Goal: Information Seeking & Learning: Check status

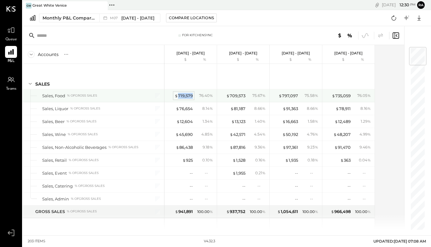
drag, startPoint x: 193, startPoint y: 97, endPoint x: 179, endPoint y: 97, distance: 13.9
click at [179, 97] on div "$ 719,579 76.40 %" at bounding box center [191, 95] width 47 height 13
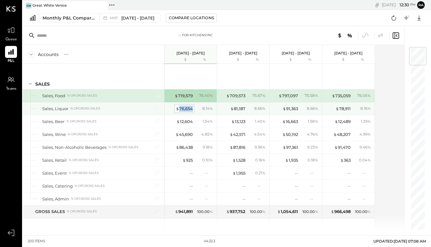
drag, startPoint x: 193, startPoint y: 110, endPoint x: 180, endPoint y: 110, distance: 12.6
click at [180, 110] on div "$ 76,654 8.14 %" at bounding box center [191, 108] width 47 height 13
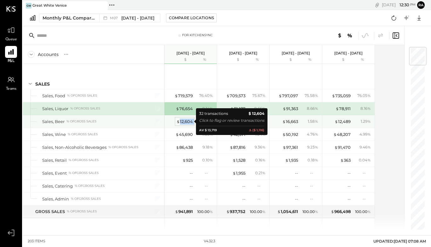
drag, startPoint x: 194, startPoint y: 123, endPoint x: 181, endPoint y: 123, distance: 13.2
click at [181, 123] on div "$ 12,604 1.34 %" at bounding box center [191, 121] width 47 height 13
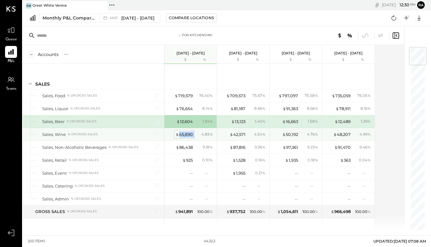
drag, startPoint x: 193, startPoint y: 135, endPoint x: 178, endPoint y: 135, distance: 15.1
click at [178, 135] on div "$ 45,690 4.85 %" at bounding box center [191, 134] width 47 height 13
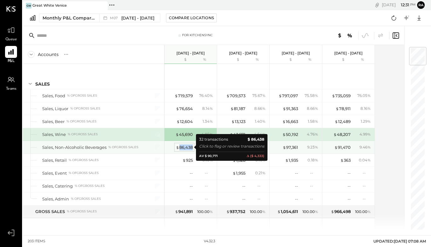
drag, startPoint x: 193, startPoint y: 149, endPoint x: 179, endPoint y: 149, distance: 14.2
click at [179, 149] on div "$ 86,438 9.18 %" at bounding box center [191, 147] width 47 height 13
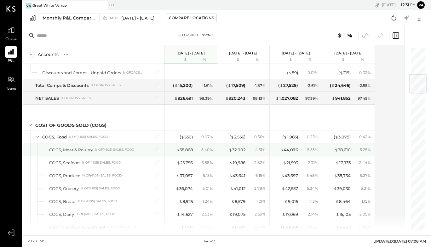
scroll to position [261, 0]
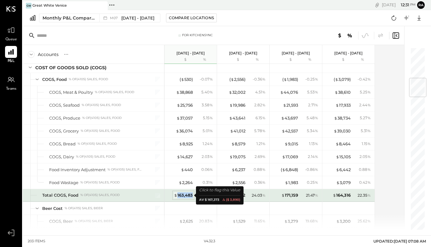
drag, startPoint x: 193, startPoint y: 194, endPoint x: 178, endPoint y: 195, distance: 15.5
click at [178, 195] on div "$ 163,483 22.72 %" at bounding box center [191, 195] width 47 height 13
